Goal: Information Seeking & Learning: Learn about a topic

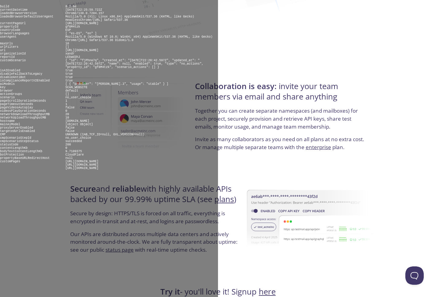
scroll to position [1105, 0]
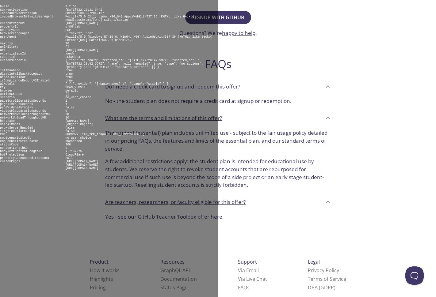
scroll to position [196, 0]
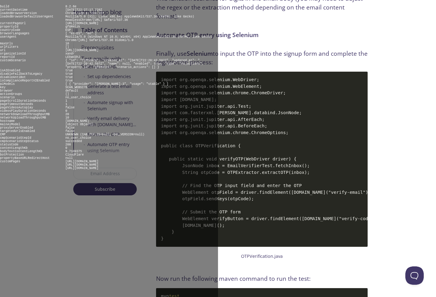
scroll to position [2876, 0]
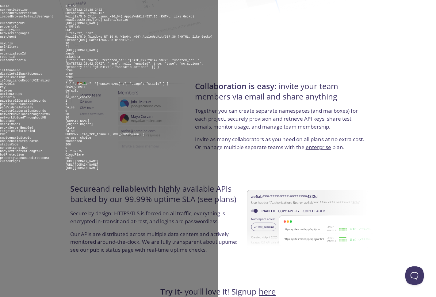
scroll to position [1105, 0]
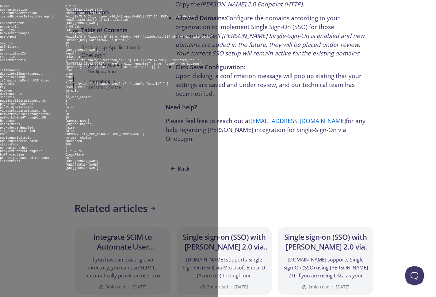
scroll to position [1992, 0]
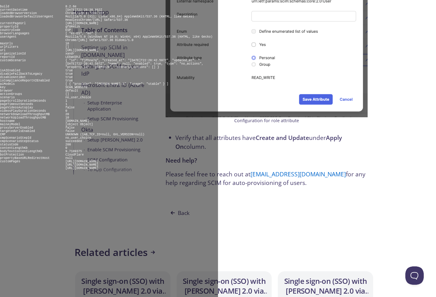
scroll to position [4344, 0]
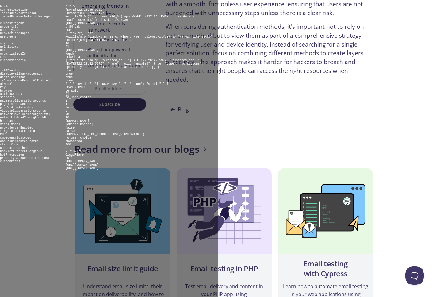
scroll to position [2946, 0]
